Goal: Task Accomplishment & Management: Use online tool/utility

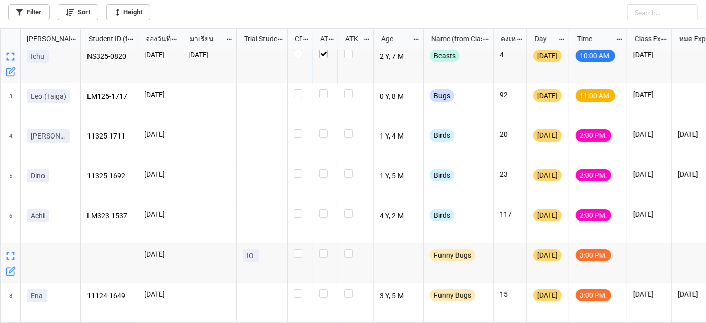
scroll to position [92, 0]
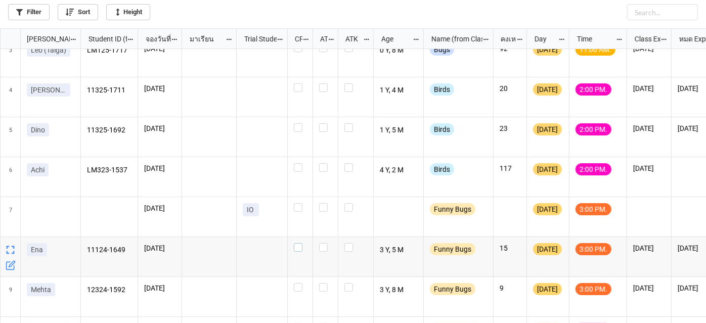
click at [300, 243] on label "grid" at bounding box center [300, 243] width 13 height 0
click at [299, 283] on label "grid" at bounding box center [300, 283] width 13 height 0
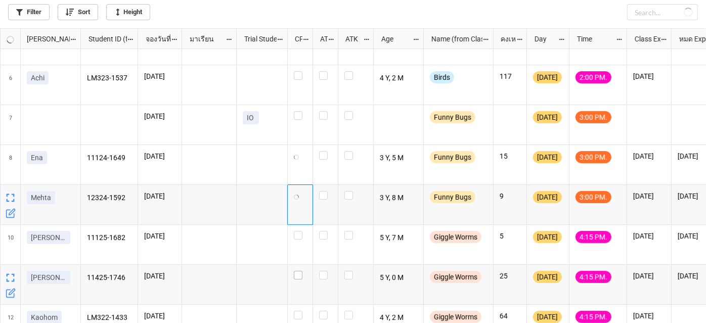
scroll to position [209, 0]
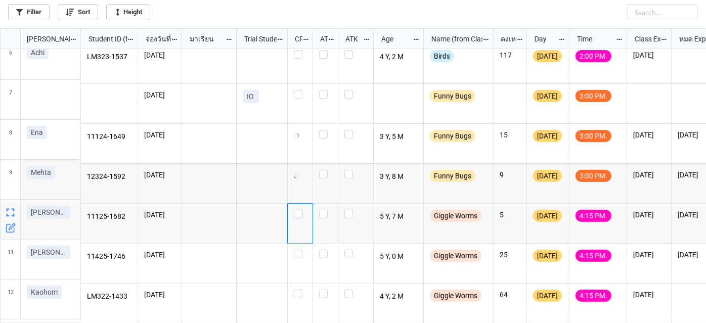
click at [302, 210] on label "grid" at bounding box center [300, 210] width 13 height 0
click at [298, 250] on label "grid" at bounding box center [300, 250] width 13 height 0
click at [295, 210] on label "grid" at bounding box center [300, 210] width 13 height 0
checkbox input "true"
checkbox input "false"
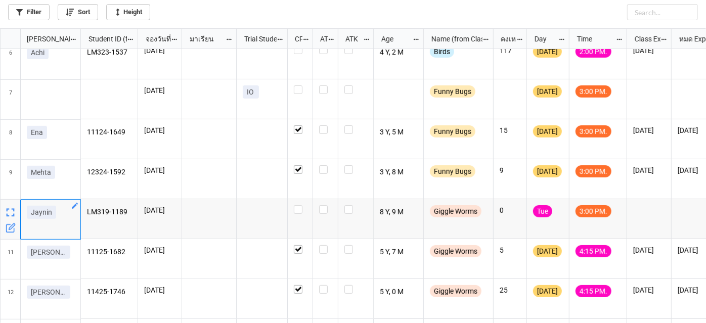
click at [78, 204] on icon "grid" at bounding box center [75, 206] width 8 height 8
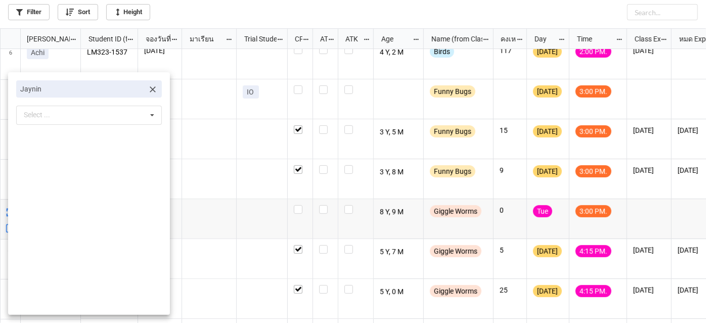
click at [148, 87] on icon at bounding box center [153, 89] width 10 height 10
click at [126, 95] on div "Select ... No results found." at bounding box center [89, 89] width 146 height 19
type input "่"
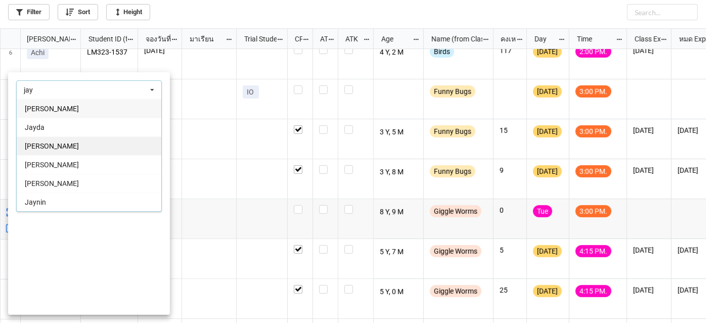
type input "jay"
click at [113, 142] on div "[PERSON_NAME]" at bounding box center [89, 146] width 145 height 19
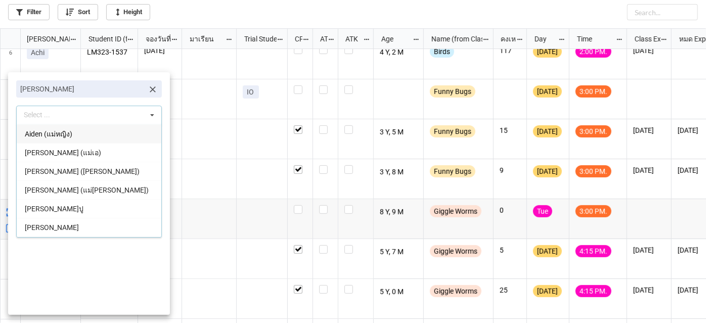
click at [260, 202] on div at bounding box center [353, 161] width 706 height 323
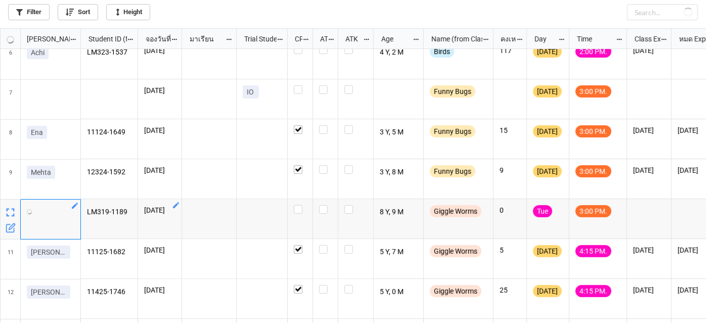
click at [178, 201] on link "grid" at bounding box center [176, 205] width 8 height 8
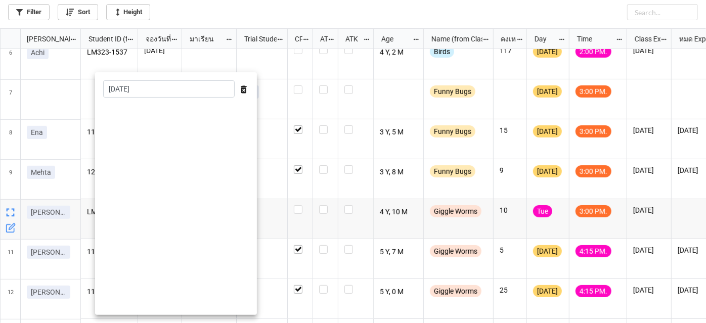
drag, startPoint x: 183, startPoint y: 102, endPoint x: 181, endPoint y: 90, distance: 12.9
click at [183, 102] on div "[DATE] ‹ [DATE] › Su Mo Tu We Th Fr Sa 31 1 2 3 4 5 6 7 8 9 10 11 12 13 14 15 1…" at bounding box center [176, 193] width 162 height 243
click at [181, 89] on input "[DATE]" at bounding box center [169, 88] width 132 height 17
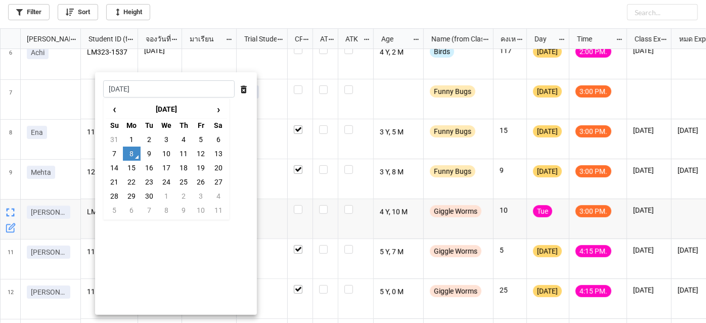
click at [318, 202] on div at bounding box center [353, 161] width 706 height 323
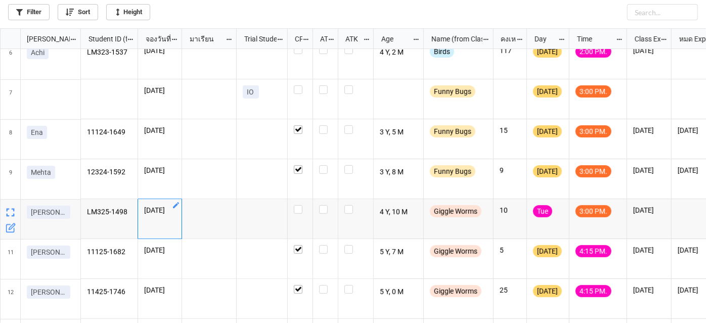
click at [176, 205] on icon "grid" at bounding box center [176, 205] width 6 height 6
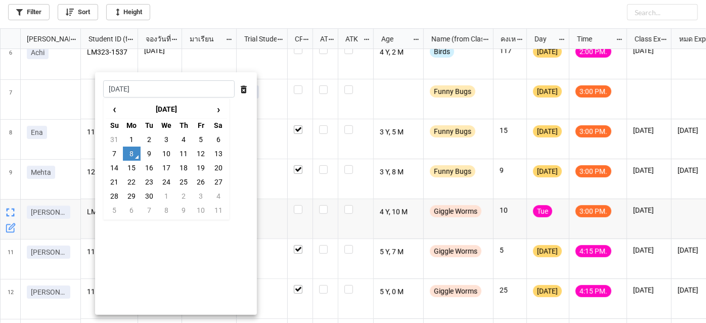
drag, startPoint x: 140, startPoint y: 90, endPoint x: 121, endPoint y: 256, distance: 167.4
click at [121, 256] on div "[DATE] ‹ [DATE] › Su Mo Tu We Th Fr Sa 31 1 2 3 4 5 6 7 8 9 10 11 12 13 14 15 1…" at bounding box center [176, 193] width 162 height 243
click at [129, 88] on input "[DATE]" at bounding box center [169, 88] width 132 height 17
click at [148, 151] on td "9" at bounding box center [149, 154] width 17 height 14
type input "[DATE]"
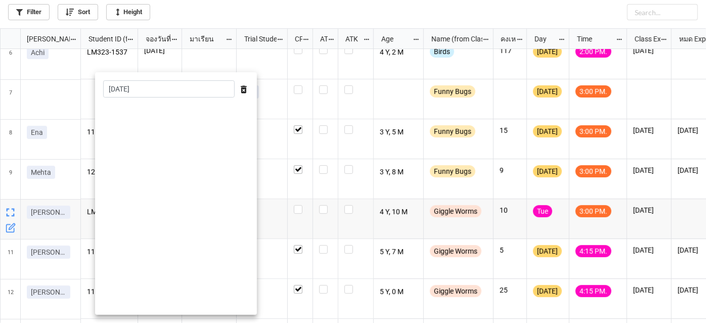
click at [332, 184] on div at bounding box center [353, 161] width 706 height 323
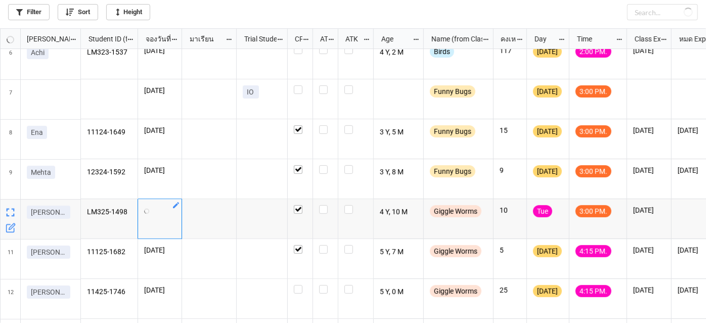
checkbox input "false"
checkbox input "true"
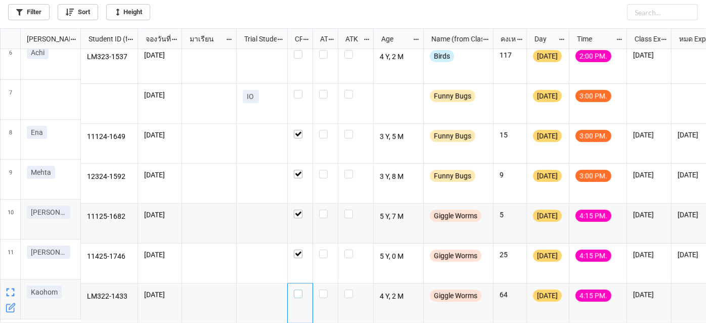
click at [298, 290] on label "grid" at bounding box center [300, 290] width 13 height 0
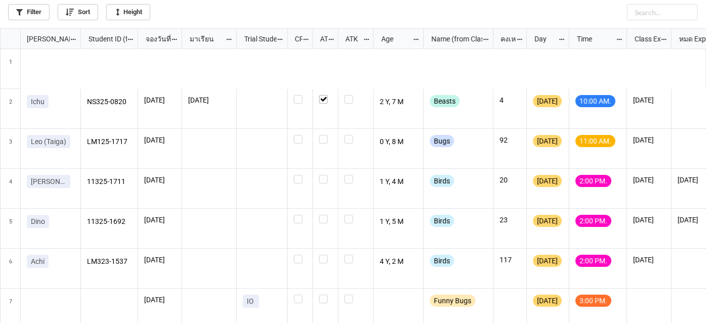
scroll to position [0, 0]
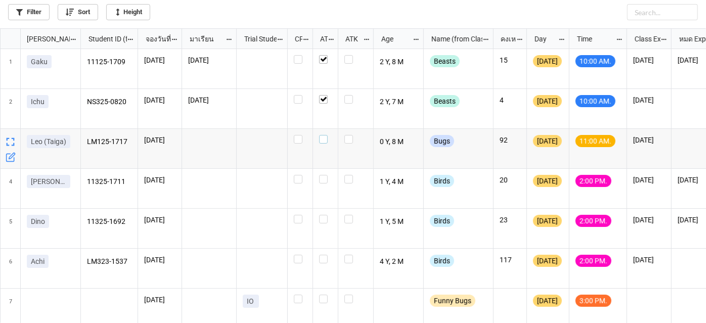
click at [325, 135] on label "grid" at bounding box center [325, 135] width 13 height 0
click at [300, 135] on label "grid" at bounding box center [300, 135] width 13 height 0
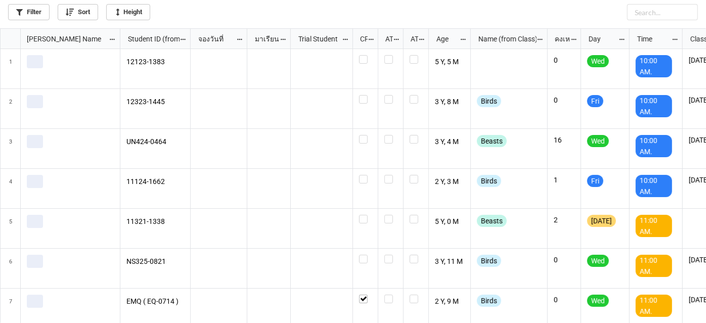
scroll to position [289, 701]
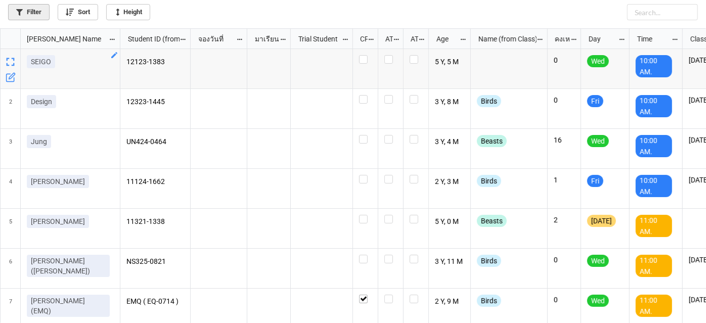
click at [11, 13] on link "Filter" at bounding box center [28, 12] width 41 height 16
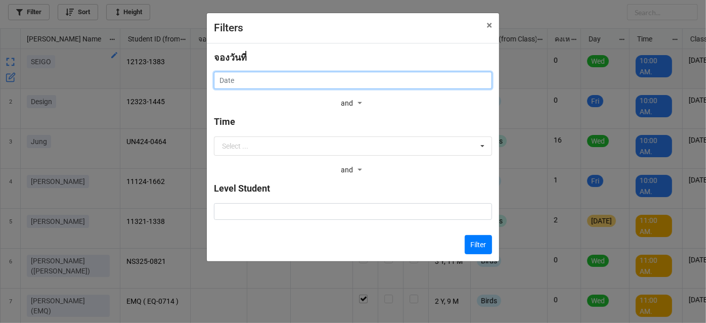
click at [357, 79] on input "text" at bounding box center [353, 80] width 278 height 17
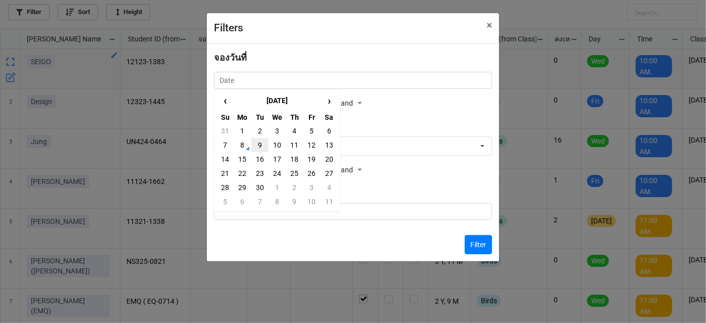
click at [260, 145] on td "9" at bounding box center [259, 145] width 17 height 14
type input "[DATE]"
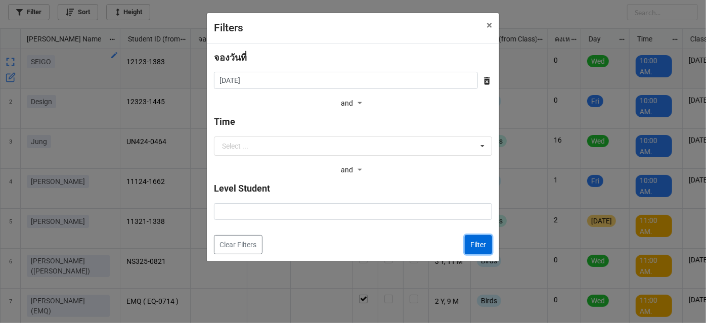
click at [483, 245] on button "Filter" at bounding box center [478, 244] width 27 height 19
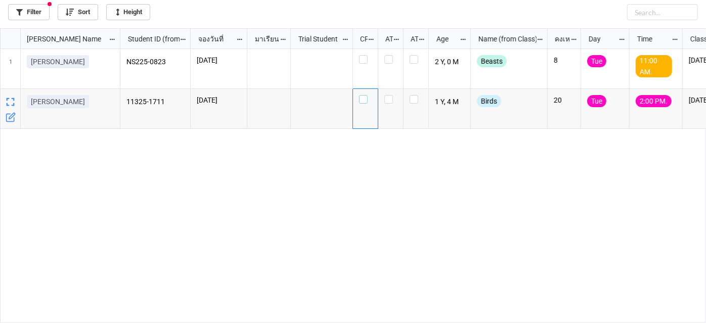
click at [366, 95] on label "grid" at bounding box center [365, 95] width 13 height 0
drag, startPoint x: 24, startPoint y: 19, endPoint x: 24, endPoint y: 12, distance: 7.1
click at [24, 12] on link "Filter" at bounding box center [28, 12] width 41 height 16
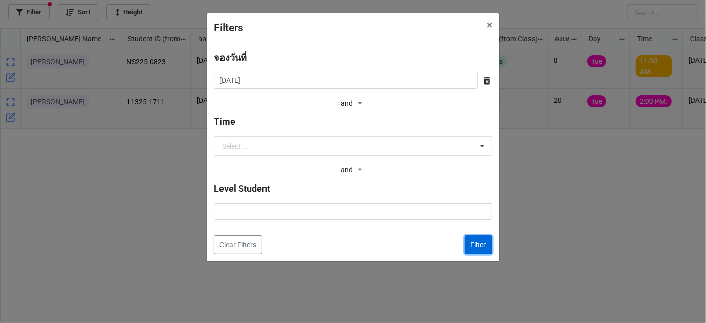
click at [482, 237] on button "Filter" at bounding box center [478, 244] width 27 height 19
